Goal: Information Seeking & Learning: Stay updated

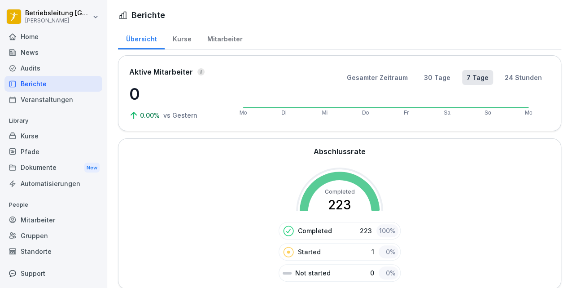
click at [56, 58] on div "News" at bounding box center [53, 52] width 98 height 16
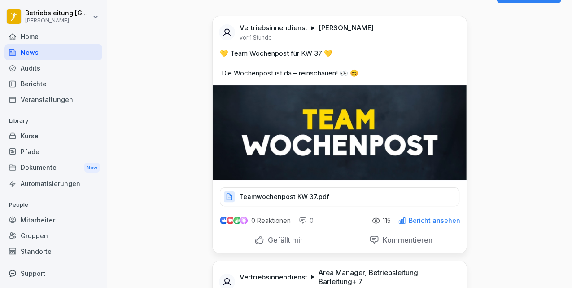
scroll to position [119, 0]
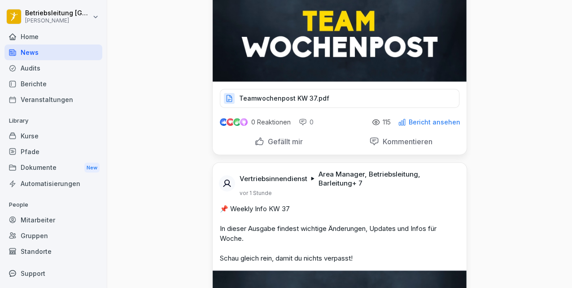
click at [265, 98] on p "Teamwochenpost KW 37.pdf" at bounding box center [284, 98] width 90 height 9
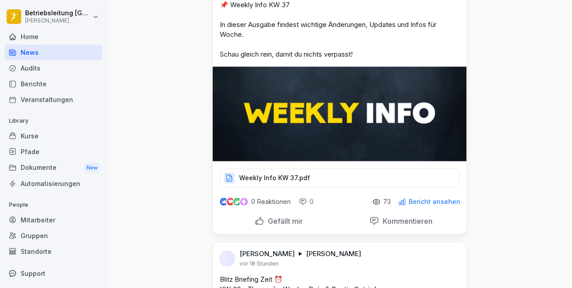
scroll to position [419, 0]
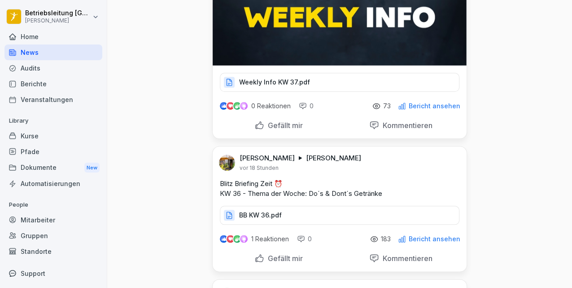
click at [247, 78] on p "Weekly Info KW 37.pdf" at bounding box center [274, 82] width 71 height 9
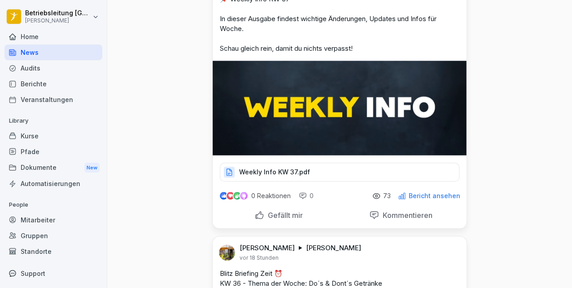
click at [59, 37] on div "Home" at bounding box center [53, 37] width 98 height 16
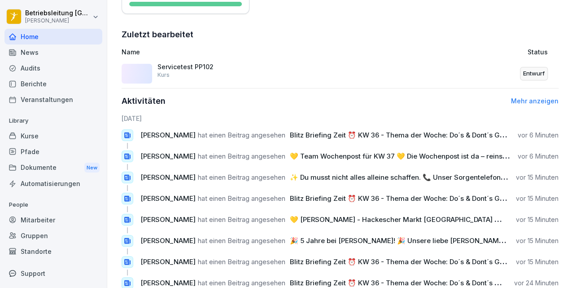
scroll to position [327, 0]
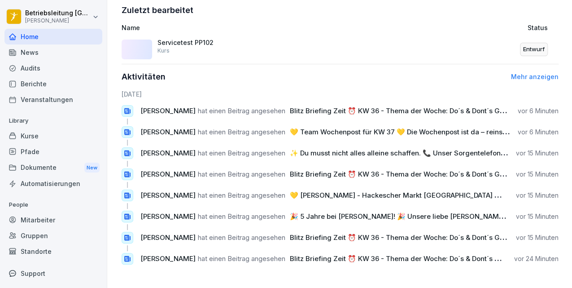
click at [546, 73] on link "Mehr anzeigen" at bounding box center [535, 77] width 48 height 8
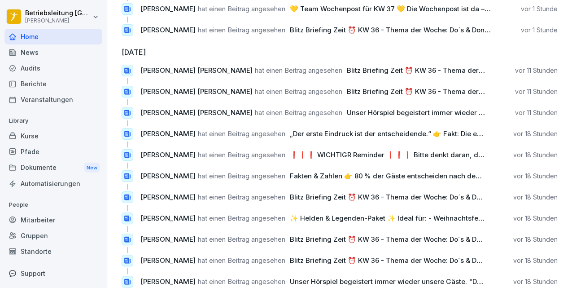
scroll to position [690, 0]
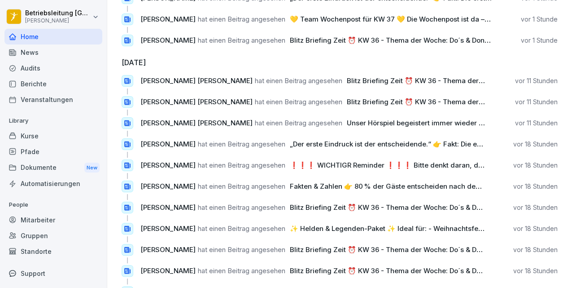
click at [224, 162] on p "[PERSON_NAME] hat einen Beitrag angesehen ❗❗❗ WICHTIGR Reminder ❗❗❗ Bitte denkt…" at bounding box center [312, 164] width 344 height 9
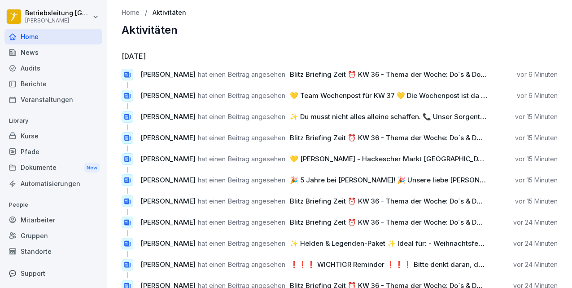
scroll to position [0, 0]
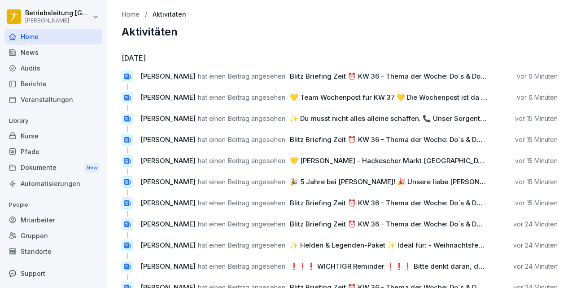
click at [24, 40] on div "Home" at bounding box center [53, 37] width 98 height 16
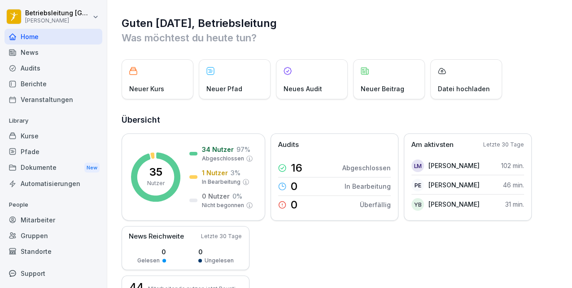
click at [44, 53] on div "News" at bounding box center [53, 52] width 98 height 16
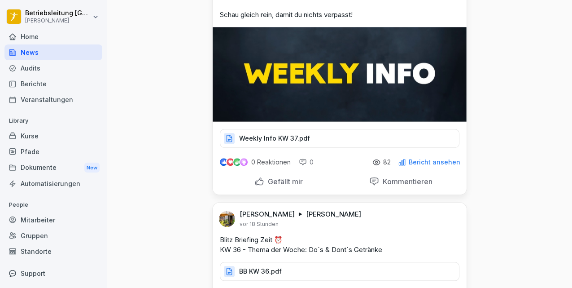
scroll to position [359, 0]
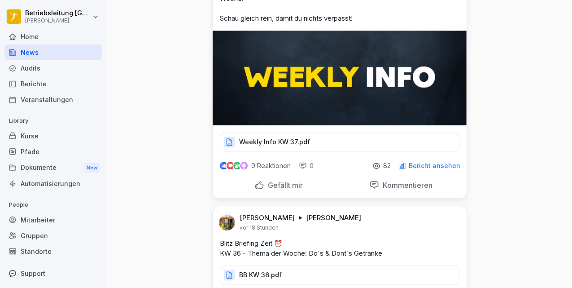
click at [268, 142] on p "Weekly Info KW 37.pdf" at bounding box center [274, 141] width 71 height 9
